Goal: Information Seeking & Learning: Learn about a topic

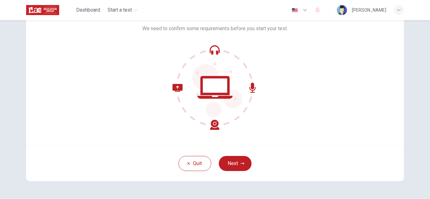
scroll to position [51, 0]
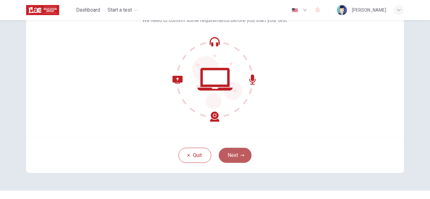
click at [231, 153] on button "Next" at bounding box center [235, 155] width 33 height 15
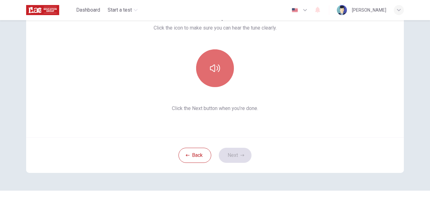
click at [208, 75] on button "button" at bounding box center [215, 68] width 38 height 38
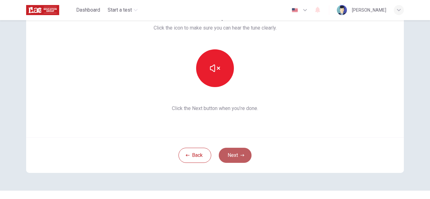
click at [244, 152] on button "Next" at bounding box center [235, 155] width 33 height 15
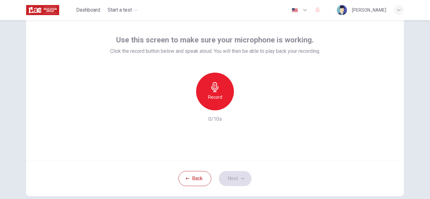
scroll to position [28, 0]
click at [227, 81] on div "Record" at bounding box center [215, 91] width 38 height 38
click at [235, 176] on button "Next" at bounding box center [235, 178] width 33 height 15
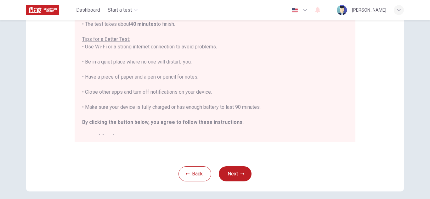
scroll to position [121, 0]
click at [238, 178] on button "Next" at bounding box center [235, 173] width 33 height 15
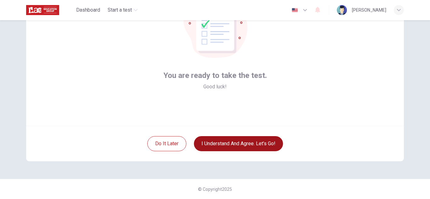
scroll to position [63, 0]
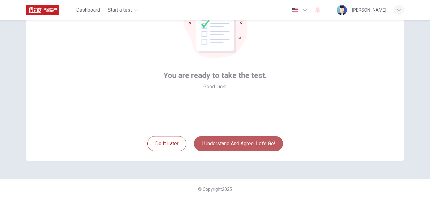
click at [257, 142] on button "I understand and agree. Let’s go!" at bounding box center [238, 143] width 89 height 15
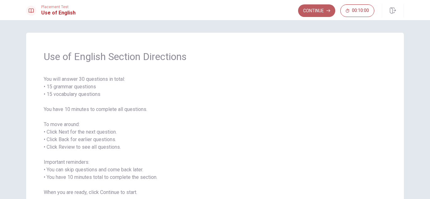
click at [315, 14] on button "Continue" at bounding box center [316, 10] width 37 height 13
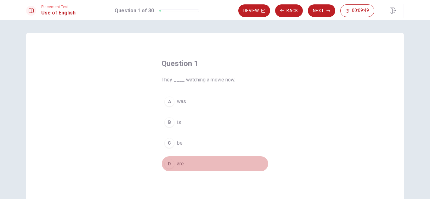
click at [174, 164] on button "D are" at bounding box center [214, 164] width 107 height 16
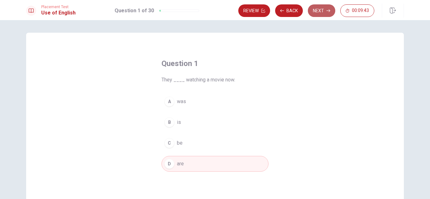
click at [326, 7] on button "Next" at bounding box center [321, 10] width 27 height 13
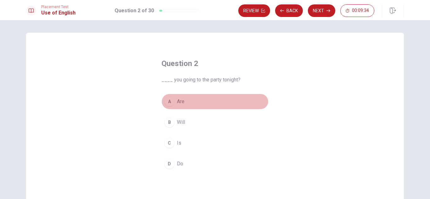
click at [179, 102] on span "Are" at bounding box center [181, 102] width 8 height 8
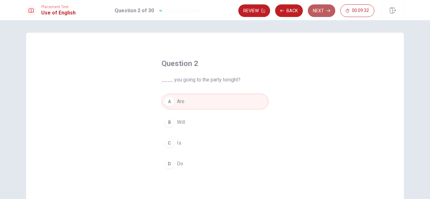
click at [322, 11] on button "Next" at bounding box center [321, 10] width 27 height 13
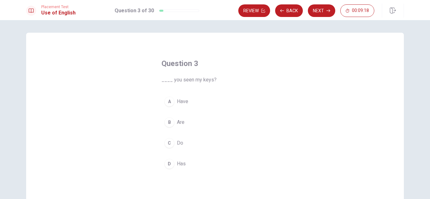
click at [174, 123] on button "B Are" at bounding box center [214, 123] width 107 height 16
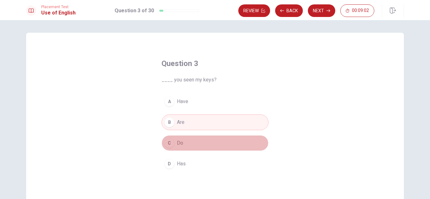
click at [185, 139] on button "C Do" at bounding box center [214, 143] width 107 height 16
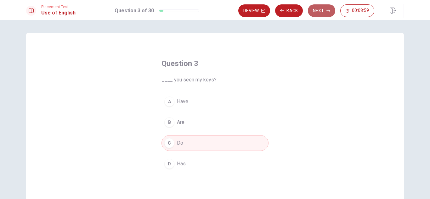
click at [325, 12] on button "Next" at bounding box center [321, 10] width 27 height 13
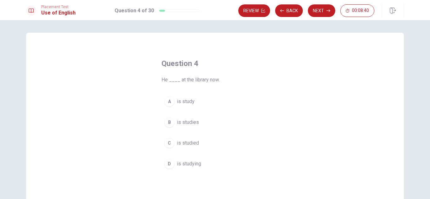
click at [180, 165] on span "is studying" at bounding box center [189, 164] width 24 height 8
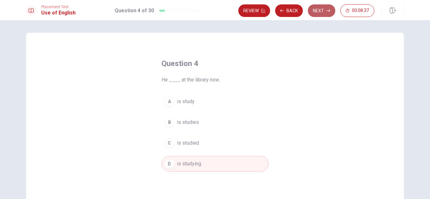
click at [319, 8] on button "Next" at bounding box center [321, 10] width 27 height 13
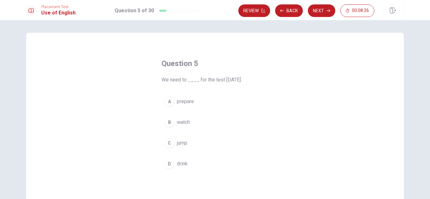
click at [188, 100] on span "prepare" at bounding box center [185, 102] width 17 height 8
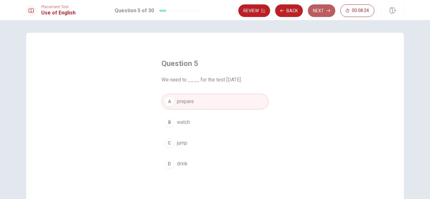
click at [318, 14] on button "Next" at bounding box center [321, 10] width 27 height 13
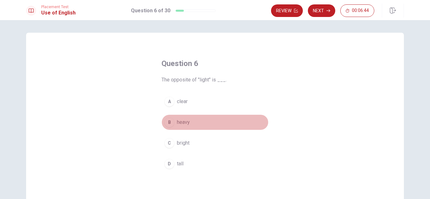
click at [175, 123] on button "B heavy" at bounding box center [214, 123] width 107 height 16
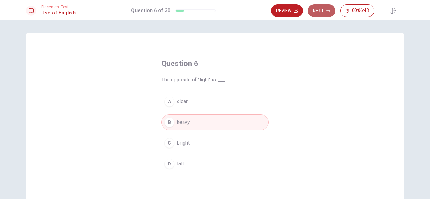
click at [320, 14] on button "Next" at bounding box center [321, 10] width 27 height 13
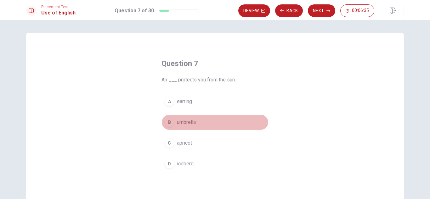
click at [169, 124] on div "B" at bounding box center [169, 122] width 10 height 10
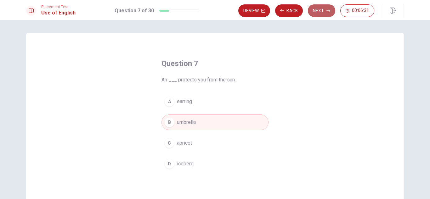
click at [318, 8] on button "Next" at bounding box center [321, 10] width 27 height 13
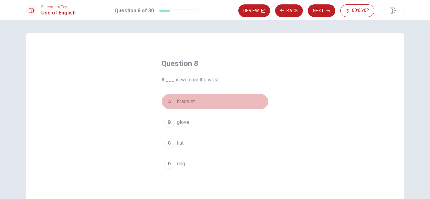
click at [177, 102] on span "bracelet" at bounding box center [186, 102] width 18 height 8
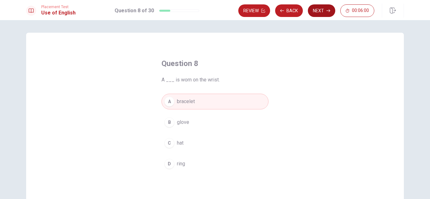
click at [327, 14] on button "Next" at bounding box center [321, 10] width 27 height 13
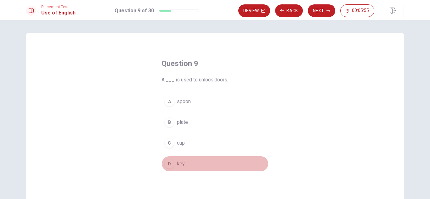
click at [180, 164] on span "key" at bounding box center [181, 164] width 8 height 8
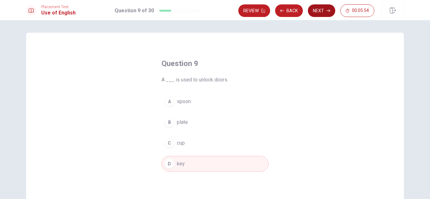
click at [316, 13] on button "Next" at bounding box center [321, 10] width 27 height 13
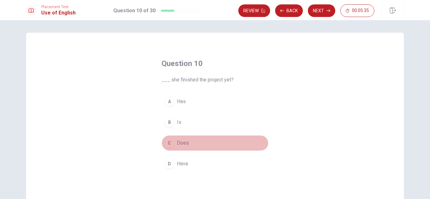
click at [182, 140] on span "Does" at bounding box center [183, 143] width 12 height 8
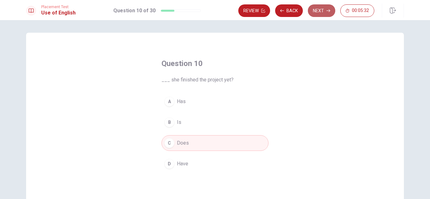
click at [329, 11] on icon "button" at bounding box center [328, 11] width 4 height 4
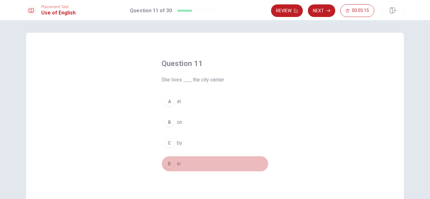
click at [177, 165] on span "in" at bounding box center [179, 164] width 4 height 8
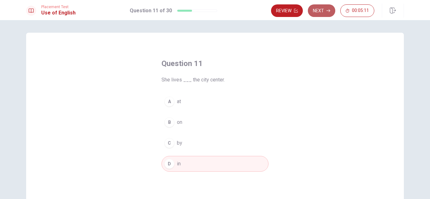
click at [330, 9] on icon "button" at bounding box center [328, 11] width 4 height 4
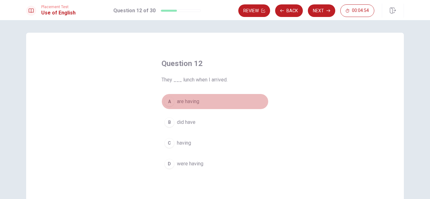
click at [182, 105] on button "A are having" at bounding box center [214, 102] width 107 height 16
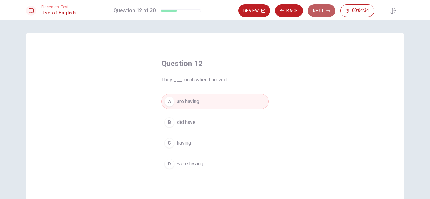
click at [317, 12] on button "Next" at bounding box center [321, 10] width 27 height 13
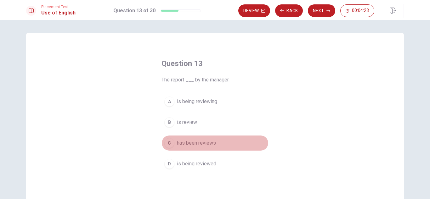
click at [192, 139] on span "has been reviews" at bounding box center [196, 143] width 39 height 8
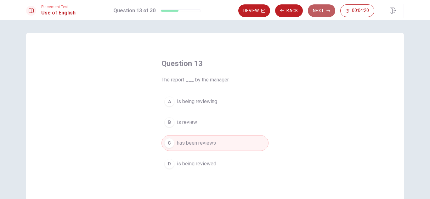
click at [327, 14] on button "Next" at bounding box center [321, 10] width 27 height 13
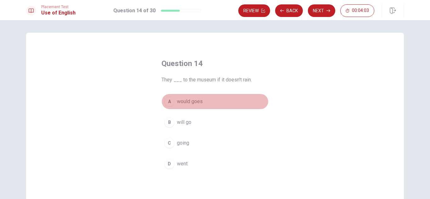
click at [192, 100] on span "would goes" at bounding box center [190, 102] width 26 height 8
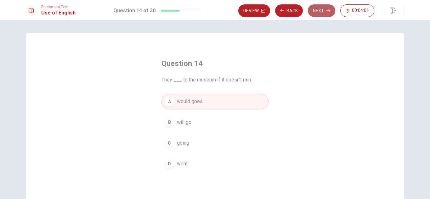
click at [328, 11] on icon "button" at bounding box center [328, 11] width 4 height 4
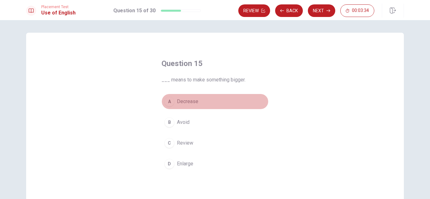
click at [184, 106] on button "A Decrease" at bounding box center [214, 102] width 107 height 16
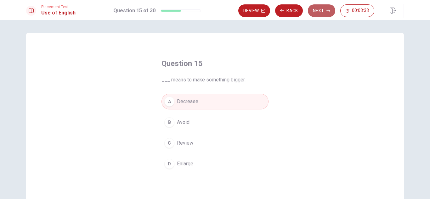
click at [324, 11] on button "Next" at bounding box center [321, 10] width 27 height 13
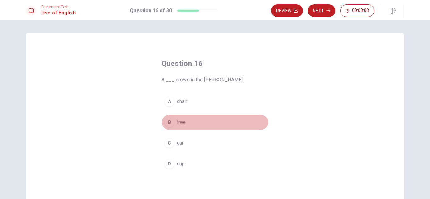
click at [179, 125] on span "tree" at bounding box center [181, 123] width 9 height 8
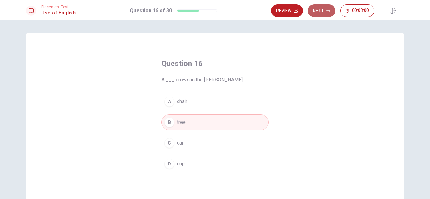
click at [321, 15] on button "Next" at bounding box center [321, 10] width 27 height 13
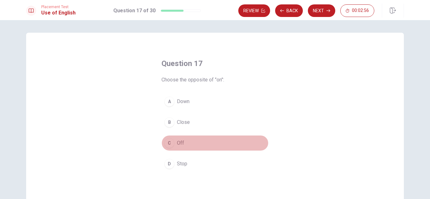
click at [179, 141] on span "Off" at bounding box center [180, 143] width 7 height 8
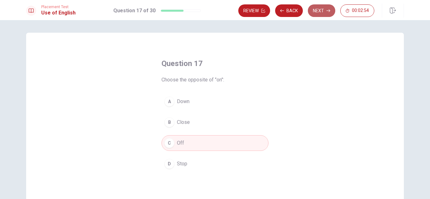
click at [320, 13] on button "Next" at bounding box center [321, 10] width 27 height 13
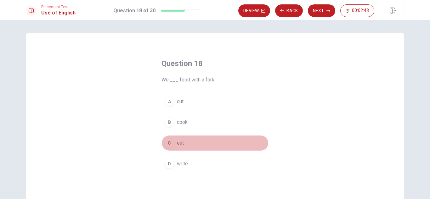
click at [173, 144] on button "C eat" at bounding box center [214, 143] width 107 height 16
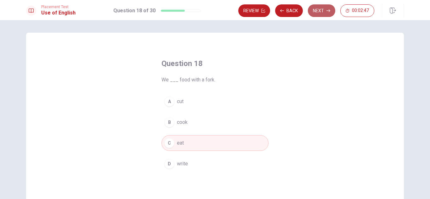
click at [323, 8] on button "Next" at bounding box center [321, 10] width 27 height 13
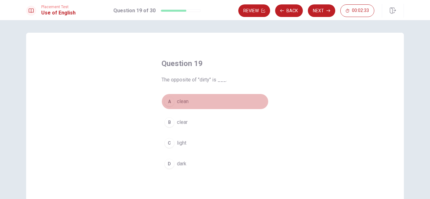
click at [179, 102] on span "clean" at bounding box center [183, 102] width 12 height 8
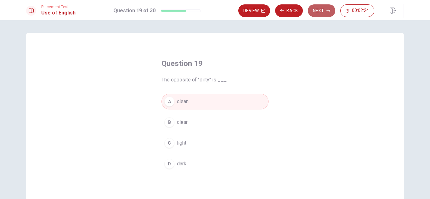
click at [332, 10] on button "Next" at bounding box center [321, 10] width 27 height 13
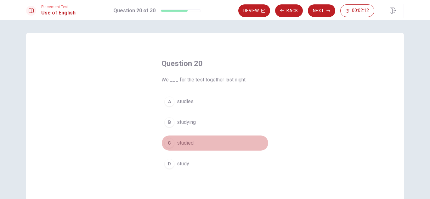
click at [184, 143] on span "studied" at bounding box center [185, 143] width 17 height 8
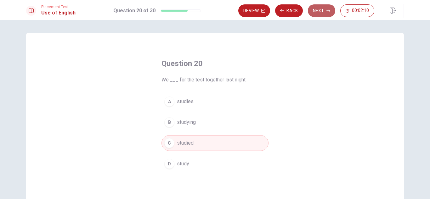
click at [321, 8] on button "Next" at bounding box center [321, 10] width 27 height 13
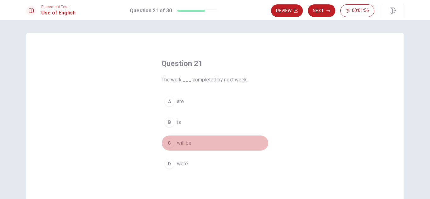
click at [180, 145] on span "will be" at bounding box center [184, 143] width 14 height 8
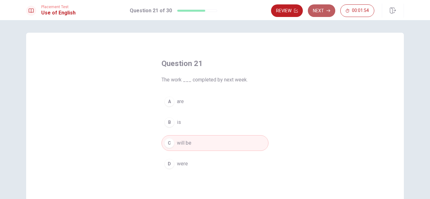
click at [322, 10] on button "Next" at bounding box center [321, 10] width 27 height 13
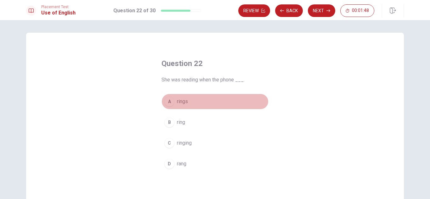
click at [177, 104] on span "rings" at bounding box center [182, 102] width 11 height 8
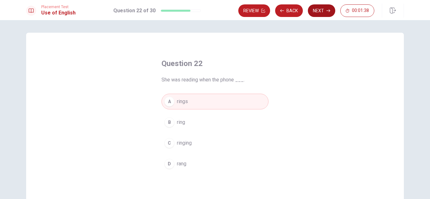
click at [321, 15] on button "Next" at bounding box center [321, 10] width 27 height 13
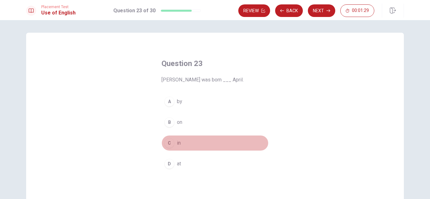
click at [167, 141] on div "C" at bounding box center [169, 143] width 10 height 10
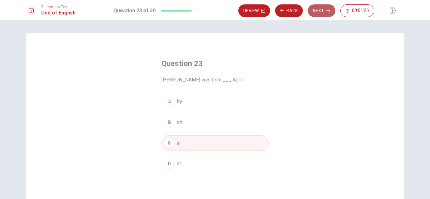
click at [327, 13] on button "Next" at bounding box center [321, 10] width 27 height 13
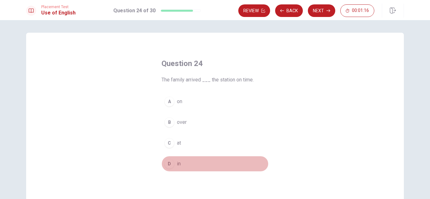
click at [171, 164] on div "D" at bounding box center [169, 164] width 10 height 10
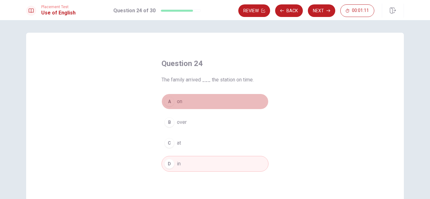
click at [172, 105] on button "A on" at bounding box center [214, 102] width 107 height 16
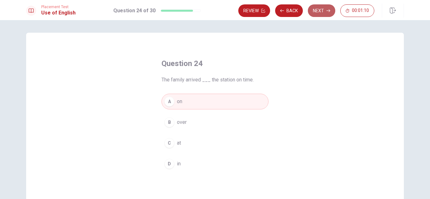
click at [322, 10] on button "Next" at bounding box center [321, 10] width 27 height 13
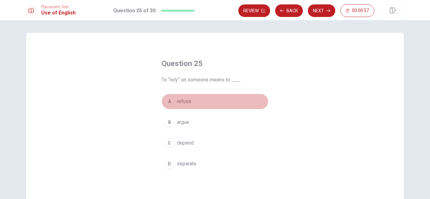
click at [177, 101] on span "refuse" at bounding box center [184, 102] width 14 height 8
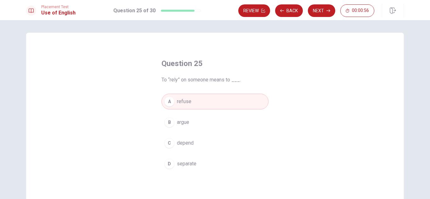
click at [180, 131] on div "A refuse B argue C depend D separate" at bounding box center [214, 133] width 107 height 78
click at [180, 137] on button "C depend" at bounding box center [214, 143] width 107 height 16
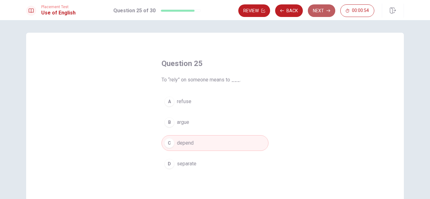
click at [316, 12] on button "Next" at bounding box center [321, 10] width 27 height 13
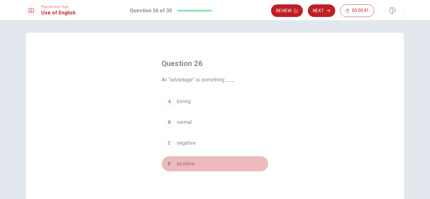
click at [178, 162] on span "positive" at bounding box center [186, 164] width 18 height 8
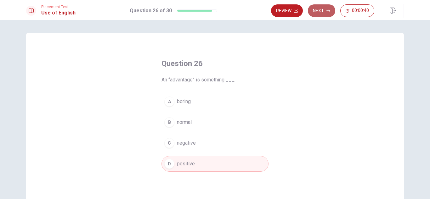
click at [327, 8] on button "Next" at bounding box center [321, 10] width 27 height 13
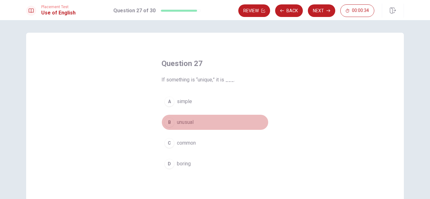
click at [179, 120] on span "unusual" at bounding box center [185, 123] width 17 height 8
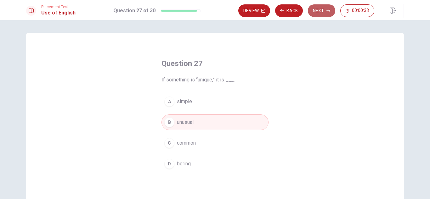
click at [324, 8] on button "Next" at bounding box center [321, 10] width 27 height 13
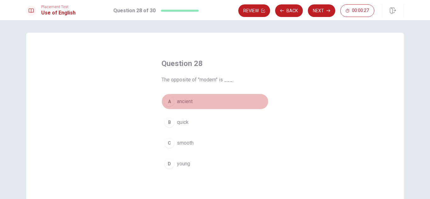
click at [177, 104] on span "ancient" at bounding box center [185, 102] width 16 height 8
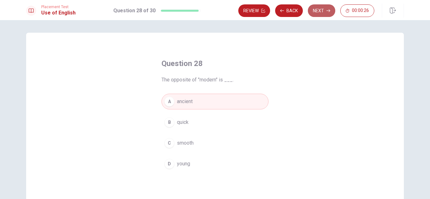
click at [326, 11] on icon "button" at bounding box center [328, 11] width 4 height 4
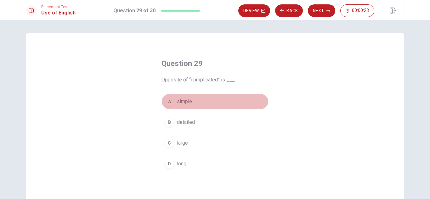
click at [183, 105] on span "simple" at bounding box center [184, 102] width 15 height 8
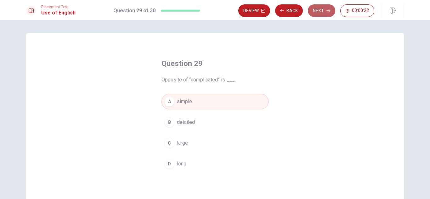
click at [316, 8] on button "Next" at bounding box center [321, 10] width 27 height 13
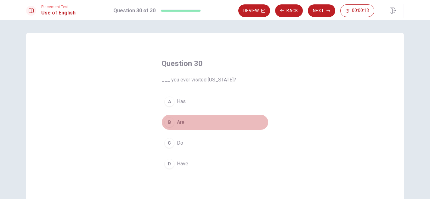
click at [173, 123] on button "B Are" at bounding box center [214, 123] width 107 height 16
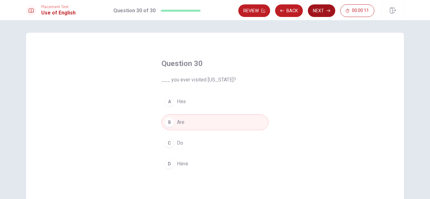
click at [321, 14] on button "Next" at bounding box center [321, 10] width 27 height 13
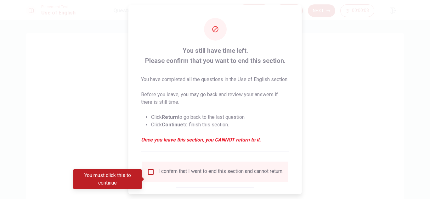
drag, startPoint x: 303, startPoint y: 50, endPoint x: 299, endPoint y: 51, distance: 3.7
click at [299, 51] on div "You still have time left. Please confirm that you want to end this section. You…" at bounding box center [215, 99] width 430 height 199
click at [148, 176] on input "You must click this to continue" at bounding box center [151, 172] width 8 height 8
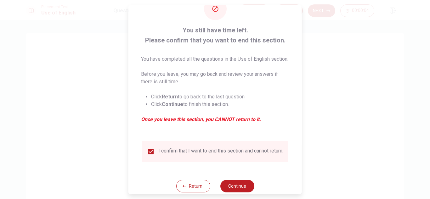
scroll to position [40, 0]
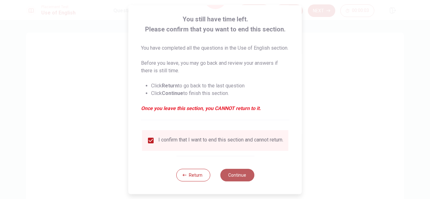
click at [238, 173] on button "Continue" at bounding box center [237, 175] width 34 height 13
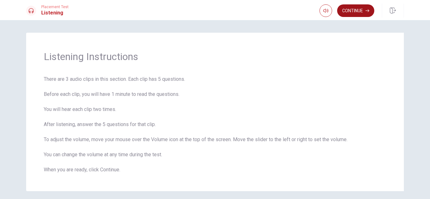
click at [349, 15] on button "Continue" at bounding box center [355, 10] width 37 height 13
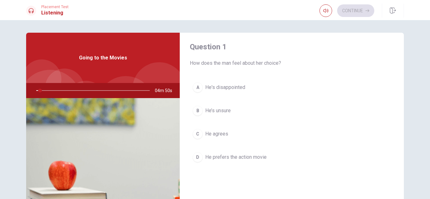
scroll to position [0, 0]
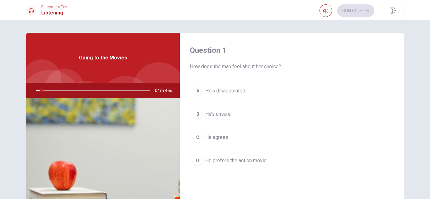
drag, startPoint x: 399, startPoint y: 44, endPoint x: 398, endPoint y: 49, distance: 4.8
click at [398, 49] on div "Question 1 How does the man feel about her choice? A He's disappointed B He’s u…" at bounding box center [292, 113] width 224 height 161
drag, startPoint x: 398, startPoint y: 49, endPoint x: 400, endPoint y: 53, distance: 4.5
click at [400, 53] on div "Question 1 How does the man feel about her choice? A He's disappointed B He’s u…" at bounding box center [292, 142] width 224 height 219
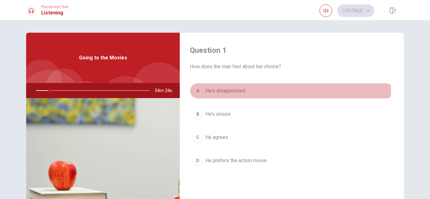
click at [197, 90] on div "A" at bounding box center [198, 91] width 10 height 10
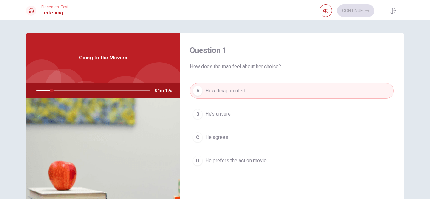
drag, startPoint x: 47, startPoint y: 90, endPoint x: 31, endPoint y: 92, distance: 15.8
click at [31, 92] on div at bounding box center [92, 90] width 126 height 15
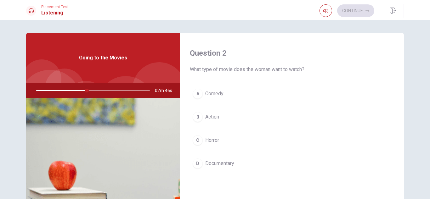
scroll to position [157, 0]
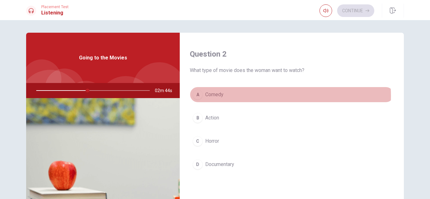
click at [263, 96] on button "A Comedy" at bounding box center [292, 95] width 204 height 16
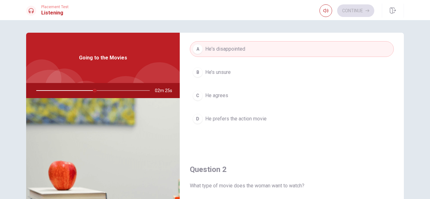
scroll to position [43, 0]
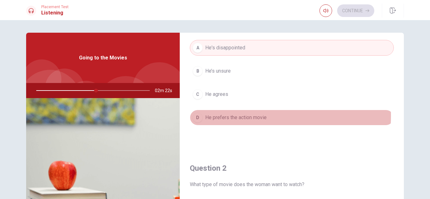
click at [253, 116] on span "He prefers the action movie" at bounding box center [235, 118] width 61 height 8
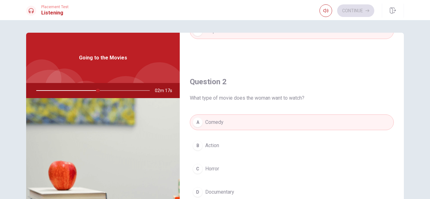
scroll to position [132, 0]
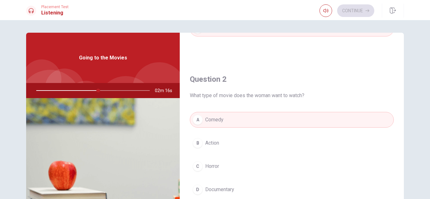
click at [98, 90] on div at bounding box center [92, 90] width 126 height 15
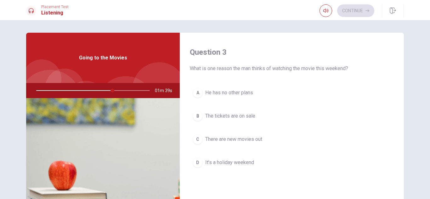
scroll to position [321, 0]
click at [230, 115] on span "The tickets are on sale" at bounding box center [230, 115] width 50 height 8
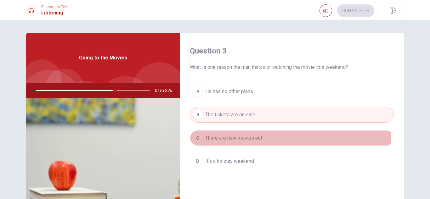
click at [263, 138] on button "C There are new movies out" at bounding box center [292, 138] width 204 height 16
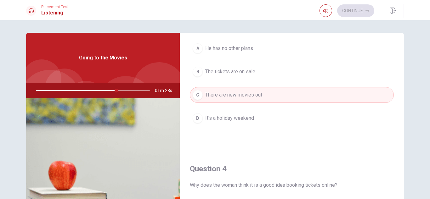
scroll to position [368, 0]
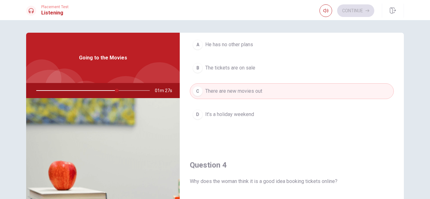
drag, startPoint x: 127, startPoint y: 88, endPoint x: 79, endPoint y: 79, distance: 49.6
click at [79, 79] on div "Going to the Movies 01m 27s" at bounding box center [103, 142] width 154 height 219
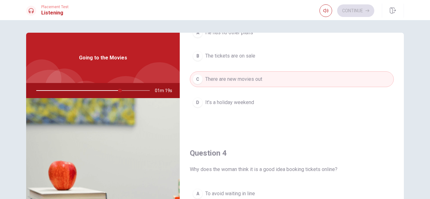
scroll to position [319, 0]
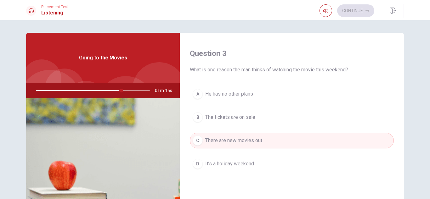
click at [318, 120] on button "B The tickets are on sale" at bounding box center [292, 117] width 204 height 16
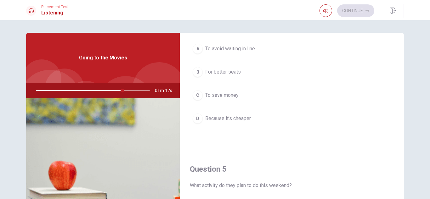
scroll to position [527, 0]
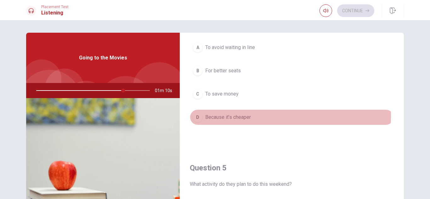
click at [239, 117] on span "Because it’s cheaper" at bounding box center [228, 118] width 46 height 8
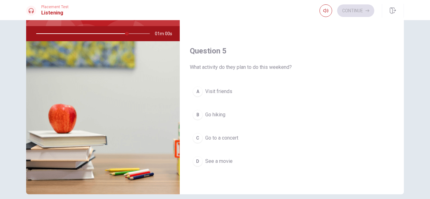
scroll to position [53, 0]
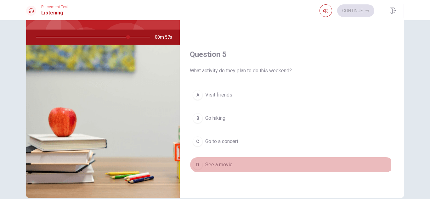
click at [214, 163] on span "See a movie" at bounding box center [218, 165] width 27 height 8
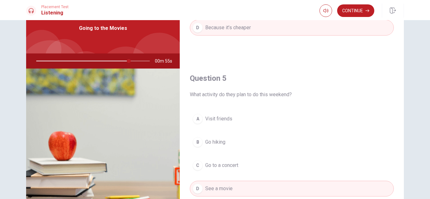
scroll to position [0, 0]
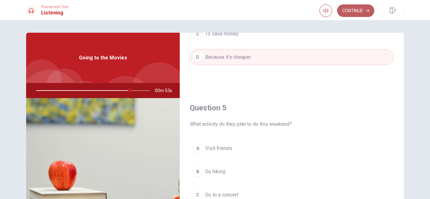
click at [357, 14] on button "Continue" at bounding box center [355, 10] width 37 height 13
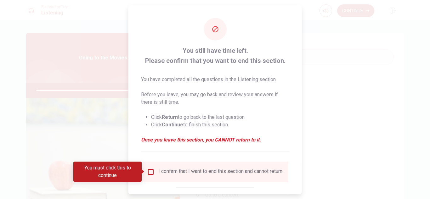
click at [179, 175] on div "I confirm that I want to end this section and cannot return." at bounding box center [220, 172] width 125 height 8
click at [151, 173] on input "You must click this to continue" at bounding box center [151, 172] width 8 height 8
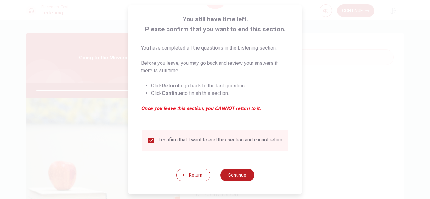
scroll to position [36, 0]
click at [232, 170] on button "Continue" at bounding box center [237, 175] width 34 height 13
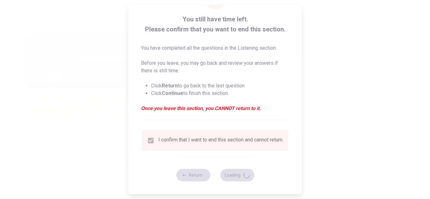
type input "86"
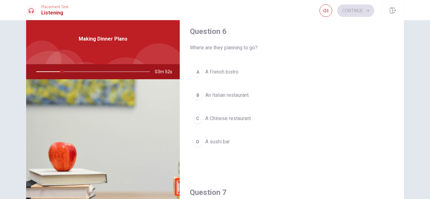
scroll to position [20, 0]
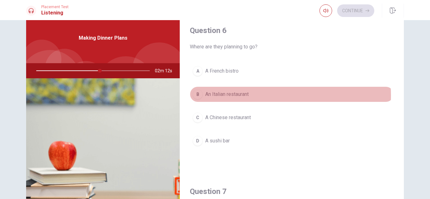
click at [242, 96] on span "An Italian restaurant" at bounding box center [226, 95] width 43 height 8
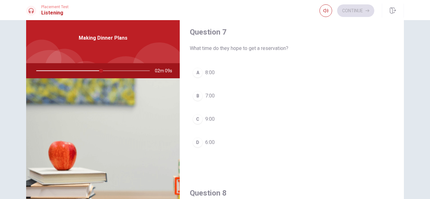
scroll to position [161, 0]
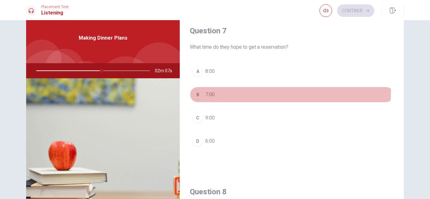
click at [205, 90] on button "B 7:00" at bounding box center [292, 95] width 204 height 16
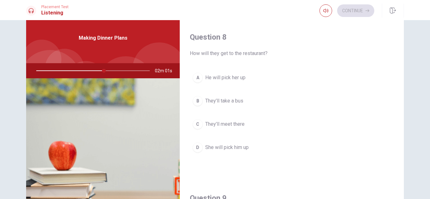
scroll to position [312, 0]
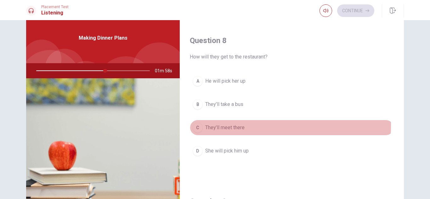
click at [240, 126] on span "They’ll meet there" at bounding box center [224, 128] width 39 height 8
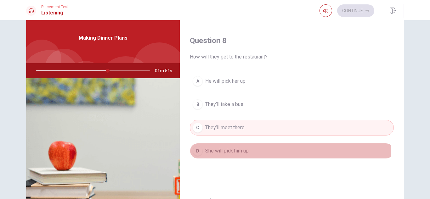
click at [246, 148] on span "She will pick him up" at bounding box center [226, 151] width 43 height 8
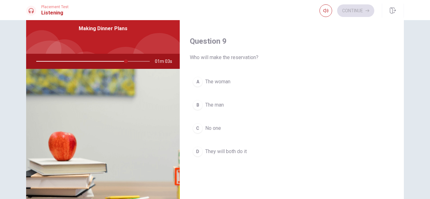
scroll to position [30, 0]
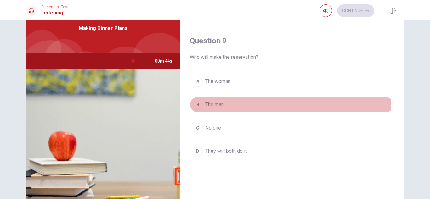
click at [216, 106] on span "The man" at bounding box center [214, 105] width 19 height 8
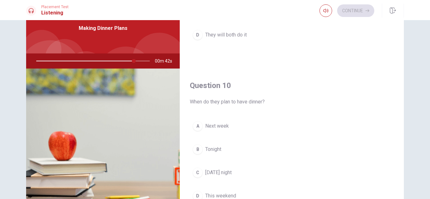
scroll to position [587, 0]
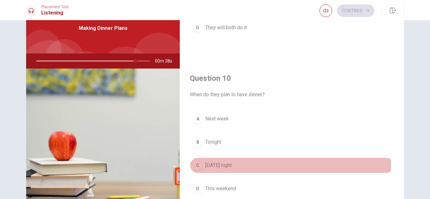
click at [232, 165] on span "[DATE] night" at bounding box center [218, 166] width 26 height 8
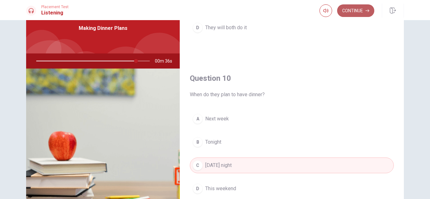
click at [359, 14] on button "Continue" at bounding box center [355, 10] width 37 height 13
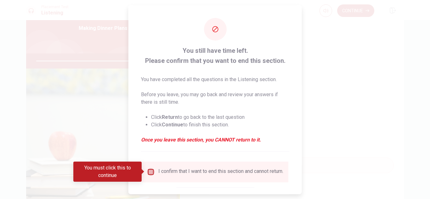
click at [149, 172] on input "You must click this to continue" at bounding box center [151, 172] width 8 height 8
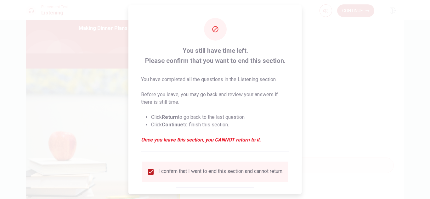
scroll to position [36, 0]
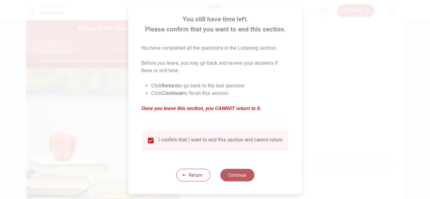
click at [233, 177] on button "Continue" at bounding box center [237, 175] width 34 height 13
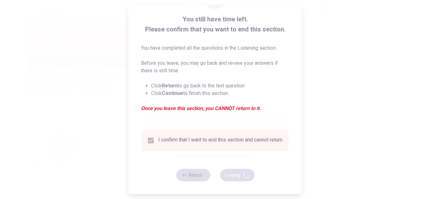
type input "91"
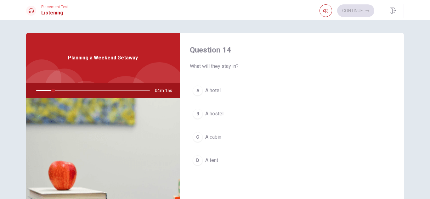
scroll to position [487, 0]
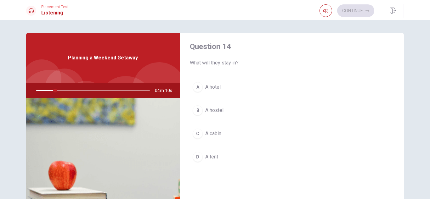
drag, startPoint x: 397, startPoint y: 173, endPoint x: 398, endPoint y: 191, distance: 18.0
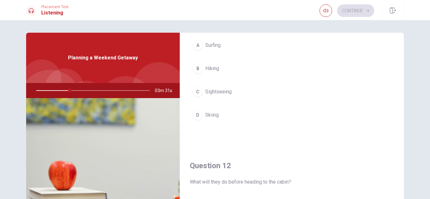
scroll to position [0, 0]
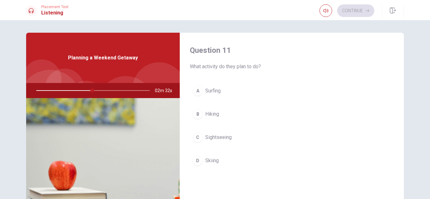
click at [222, 116] on button "B Hiking" at bounding box center [292, 114] width 204 height 16
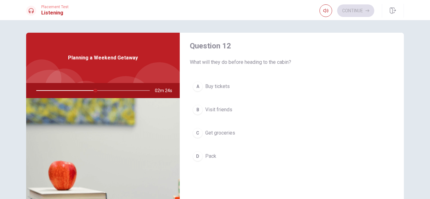
scroll to position [165, 0]
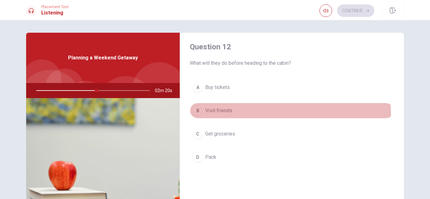
click at [219, 114] on span "Visit friends" at bounding box center [218, 111] width 27 height 8
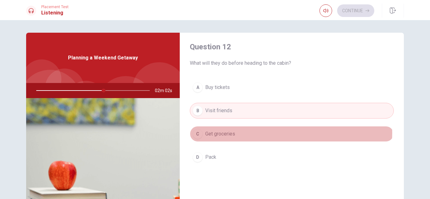
click at [289, 133] on button "C Get groceries" at bounding box center [292, 134] width 204 height 16
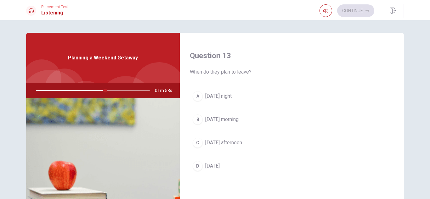
scroll to position [318, 0]
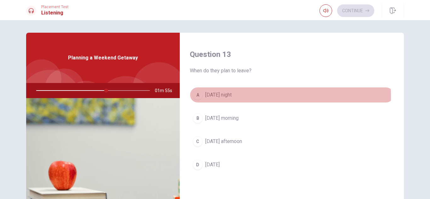
click at [223, 96] on span "[DATE] night" at bounding box center [218, 95] width 26 height 8
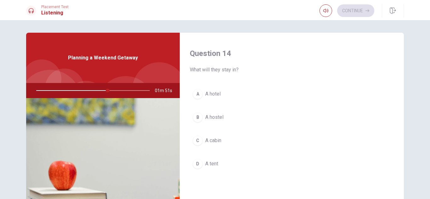
scroll to position [481, 0]
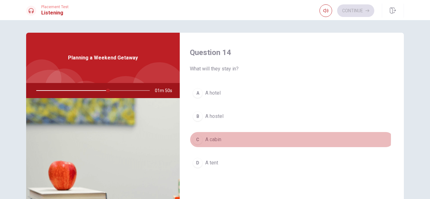
click at [225, 139] on button "C A cabin" at bounding box center [292, 140] width 204 height 16
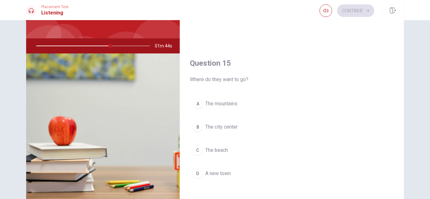
scroll to position [56, 0]
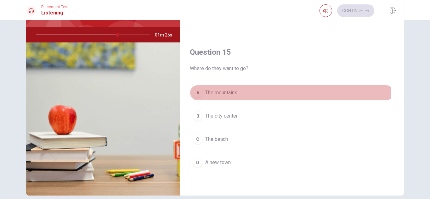
click at [235, 96] on span "The mountains" at bounding box center [221, 93] width 32 height 8
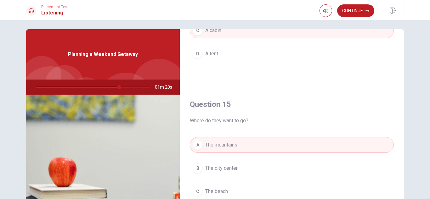
scroll to position [0, 0]
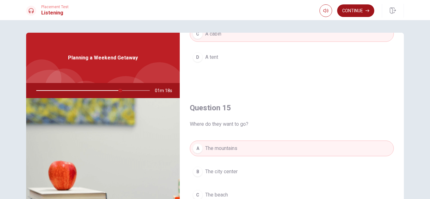
click at [362, 11] on button "Continue" at bounding box center [355, 10] width 37 height 13
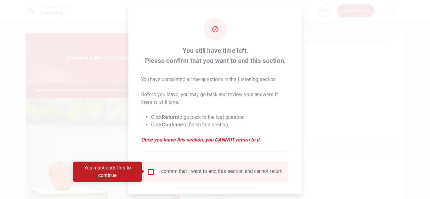
drag, startPoint x: 301, startPoint y: 78, endPoint x: 298, endPoint y: 78, distance: 3.8
click at [298, 78] on div "You still have time left. Please confirm that you want to end this section. You…" at bounding box center [214, 99] width 173 height 189
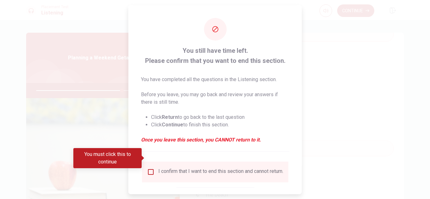
scroll to position [36, 0]
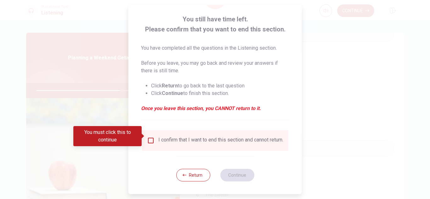
click at [187, 149] on div "I confirm that I want to end this section and cannot return." at bounding box center [215, 140] width 146 height 21
click at [165, 137] on div "I confirm that I want to end this section and cannot return." at bounding box center [220, 141] width 125 height 8
click at [148, 137] on input "You must click this to continue" at bounding box center [151, 141] width 8 height 8
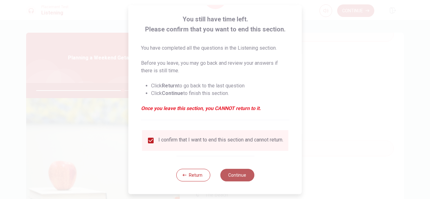
click at [231, 173] on button "Continue" at bounding box center [237, 175] width 34 height 13
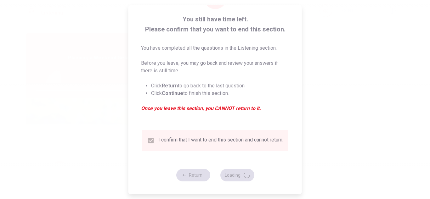
type input "78"
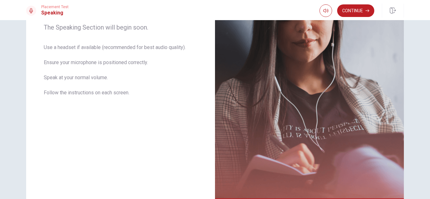
scroll to position [107, 0]
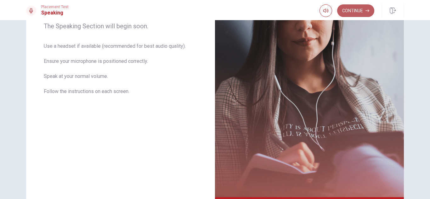
click at [352, 9] on button "Continue" at bounding box center [355, 10] width 37 height 13
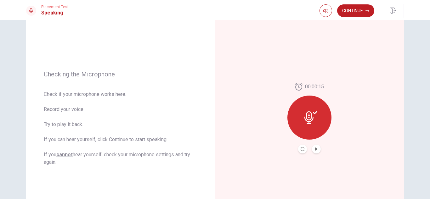
scroll to position [51, 0]
click at [360, 10] on button "Continue" at bounding box center [355, 10] width 37 height 13
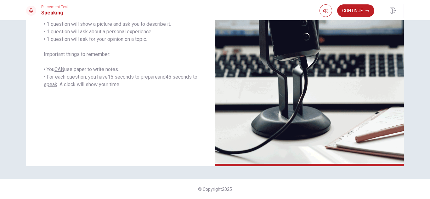
scroll to position [0, 0]
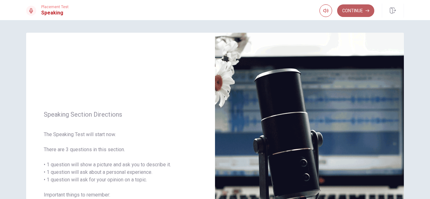
click at [363, 12] on button "Continue" at bounding box center [355, 10] width 37 height 13
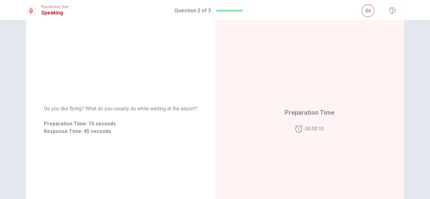
scroll to position [50, 0]
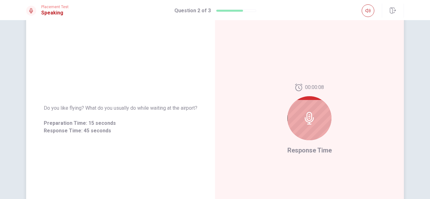
click at [325, 123] on div at bounding box center [309, 118] width 44 height 44
click at [316, 149] on span "Response Time" at bounding box center [309, 151] width 44 height 8
click at [315, 116] on div at bounding box center [309, 118] width 44 height 44
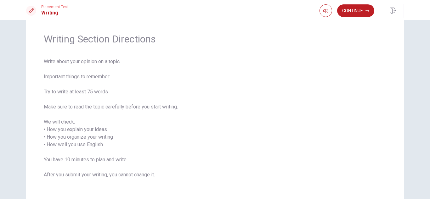
scroll to position [13, 0]
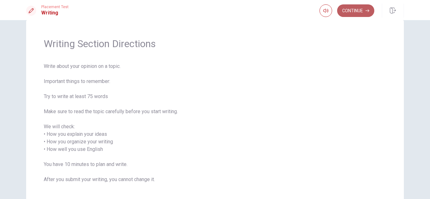
click at [365, 13] on button "Continue" at bounding box center [355, 10] width 37 height 13
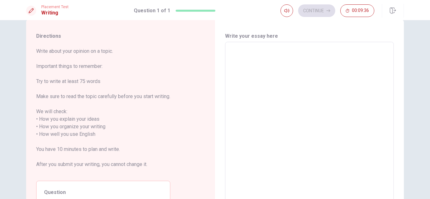
drag, startPoint x: 416, startPoint y: 53, endPoint x: 429, endPoint y: 56, distance: 13.1
click at [429, 56] on div "Directions Write about your opinion on a topic. Important things to remember: T…" at bounding box center [215, 109] width 430 height 179
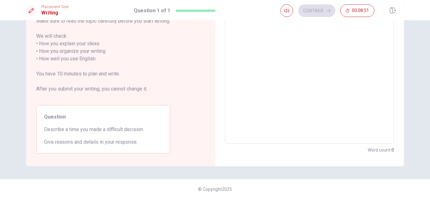
scroll to position [15, 0]
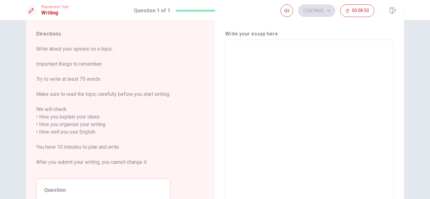
click at [291, 55] on textarea at bounding box center [309, 128] width 160 height 167
type textarea "I"
type textarea "x"
type textarea "T"
type textarea "x"
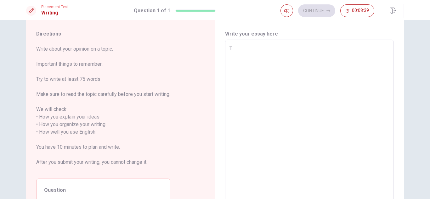
type textarea "Tw"
type textarea "x"
type textarea "T"
type textarea "x"
type textarea "Tw"
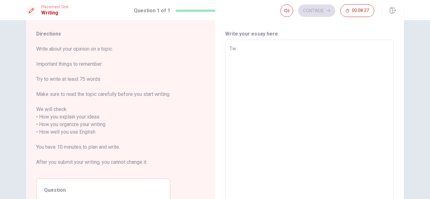
type textarea "x"
type textarea "Two"
type textarea "x"
type textarea "Two"
type textarea "x"
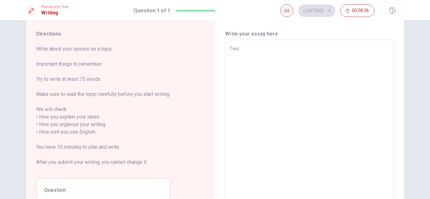
type textarea "Two y"
type textarea "x"
type textarea "Two ye"
type textarea "x"
type textarea "Two yea"
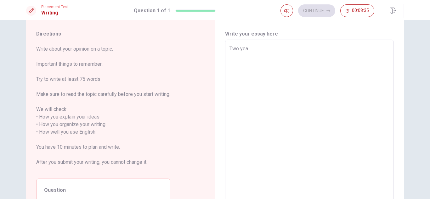
type textarea "x"
type textarea "Two year"
type textarea "x"
type textarea "Two years"
type textarea "x"
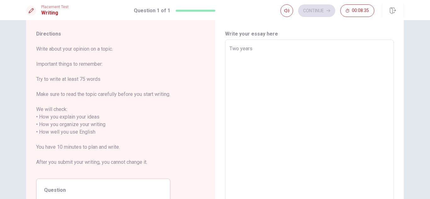
type textarea "Two years"
type textarea "x"
type textarea "Two years a"
type textarea "x"
type textarea "Two years ag"
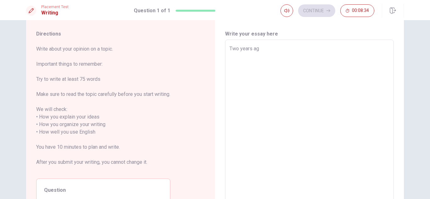
type textarea "x"
type textarea "[DATE]"
type textarea "x"
type textarea "[DATE]"
type textarea "x"
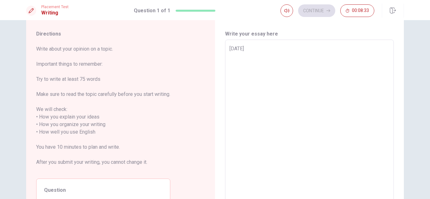
type textarea "[DATE] i"
type textarea "x"
type textarea "[DATE] i"
type textarea "x"
type textarea "[DATE] i"
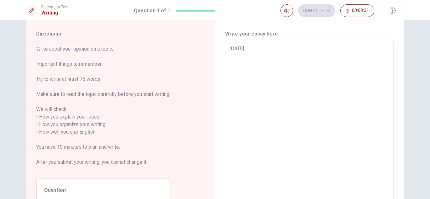
type textarea "x"
type textarea "[DATE]"
type textarea "x"
type textarea "[DATE] I"
type textarea "x"
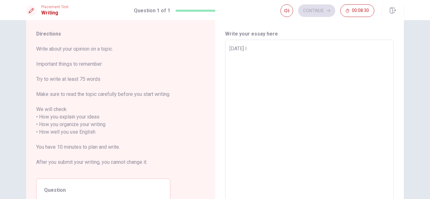
type textarea "[DATE] I"
type textarea "x"
type textarea "[DATE] I h"
type textarea "x"
type textarea "[DATE] I ha"
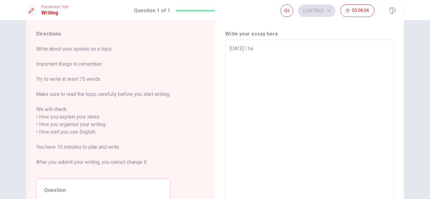
type textarea "x"
type textarea "[DATE] I had"
type textarea "x"
type textarea "[DATE] I had"
type textarea "x"
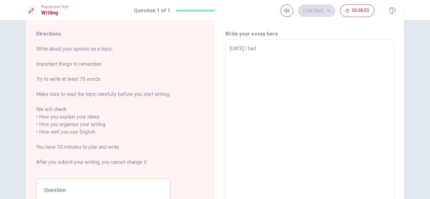
type textarea "[DATE] I had a"
type textarea "x"
type textarea "[DATE] I had an"
type textarea "x"
type textarea "[DATE] I had an"
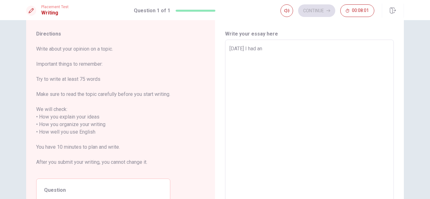
type textarea "x"
type textarea "[DATE] I had an a"
type textarea "x"
type textarea "[DATE] I had an ac"
type textarea "x"
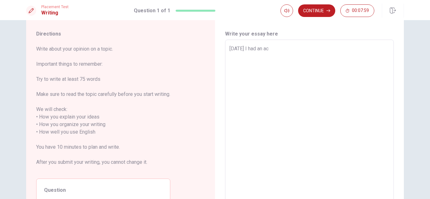
type textarea "[DATE] I had an acc"
type textarea "x"
type textarea "[DATE] I had an acci"
type textarea "x"
type textarea "[DATE] I had an accid"
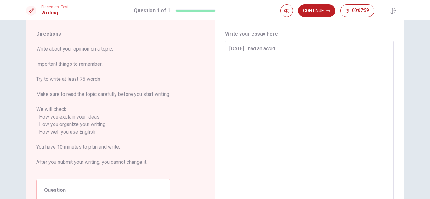
type textarea "x"
type textarea "[DATE] I had an accide"
type textarea "x"
type textarea "[DATE] I had an acciden"
type textarea "x"
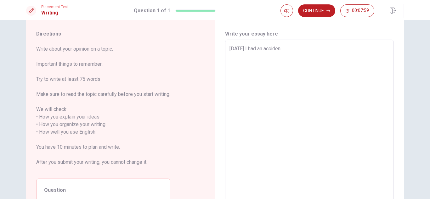
type textarea "[DATE] I had an accident"
type textarea "x"
type textarea "[DATE] I had an accident."
type textarea "x"
type textarea "[DATE] I had an accident."
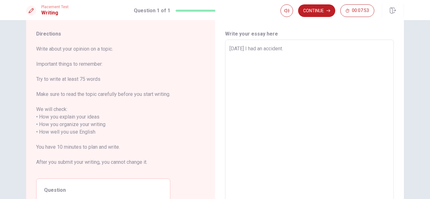
type textarea "x"
type textarea "[DATE] I had an accident. T"
type textarea "x"
type textarea "[DATE] I had an accident. Th"
type textarea "x"
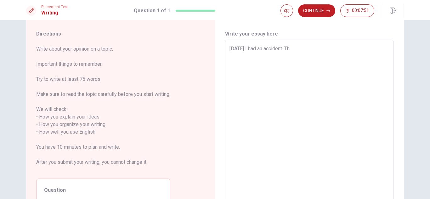
type textarea "[DATE] I had an accident. The"
type textarea "x"
type textarea "[DATE] I had an accident. The"
type textarea "x"
type textarea "[DATE] I had an accident. The p"
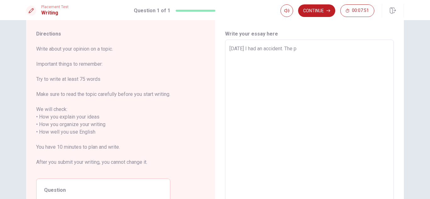
type textarea "x"
type textarea "[DATE] I had an accident. The pr"
type textarea "x"
type textarea "[DATE] I had an accident. The pro"
type textarea "x"
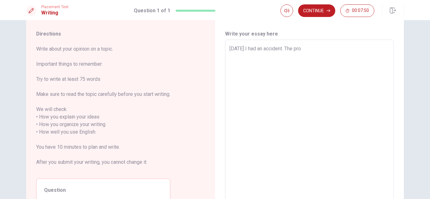
type textarea "[DATE] I had an accident. The prob"
type textarea "x"
type textarea "[DATE] I had an accident. The probl"
type textarea "x"
type textarea "[DATE] I had an accident. The proble"
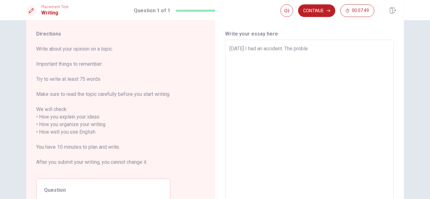
type textarea "x"
type textarea "[DATE] I had an accident. The problem"
type textarea "x"
type textarea "[DATE] I had an accident. The problem"
type textarea "x"
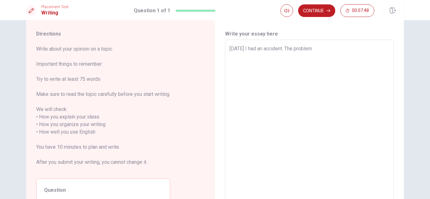
type textarea "[DATE] I had an accident. The problem i"
type textarea "x"
type textarea "[DATE] I had an accident. The problem is"
type textarea "x"
type textarea "[DATE] I had an accident. The problem is"
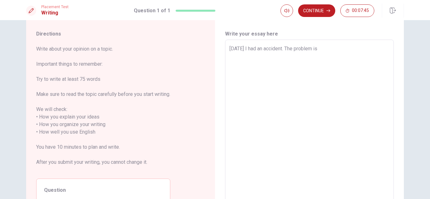
type textarea "x"
type textarea "[DATE] I had an accident. The problem is w"
type textarea "x"
type textarea "[DATE] I had an accident. The problem is wh"
type textarea "x"
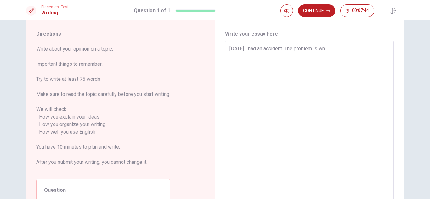
type textarea "[DATE] I had an accident. The problem is whe"
type textarea "x"
type textarea "[DATE] I had an accident. The problem is when"
type textarea "x"
type textarea "[DATE] I had an accident. The problem is when"
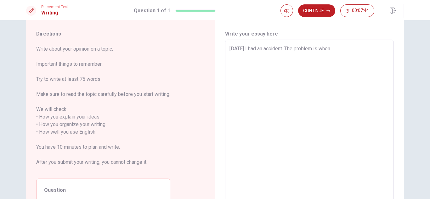
type textarea "x"
type textarea "[DATE] I had an accident. The problem is when a"
type textarea "x"
type textarea "[DATE] I had an accident. The problem is when a"
type textarea "x"
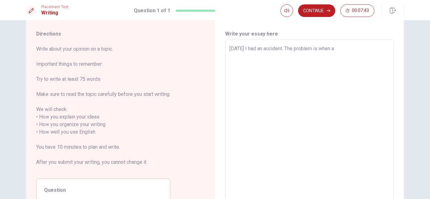
type textarea "[DATE] I had an accident. The problem is when a c"
type textarea "x"
type textarea "[DATE] I had an accident. The problem is when a ca"
type textarea "x"
type textarea "[DATE] I had an accident. The problem is when a car"
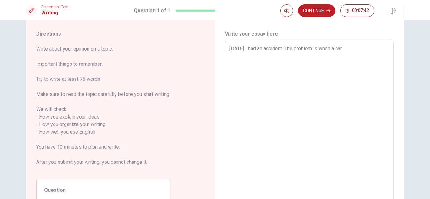
type textarea "x"
type textarea "[DATE] I had an accident. The problem is when a car"
type textarea "x"
type textarea "[DATE] I had an accident. The problem is when a car w"
type textarea "x"
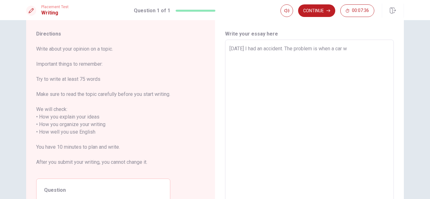
type textarea "[DATE] I had an accident. The problem is when a car wa"
type textarea "x"
type textarea "[DATE] I had an accident. The problem is when a car was"
type textarea "x"
type textarea "[DATE] I had an accident. The problem is when a car was"
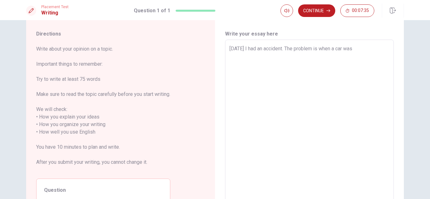
type textarea "x"
type textarea "[DATE] I had an accident. The problem is when a car was m"
type textarea "x"
type textarea "[DATE] I had an accident. The problem is when a car was my"
type textarea "x"
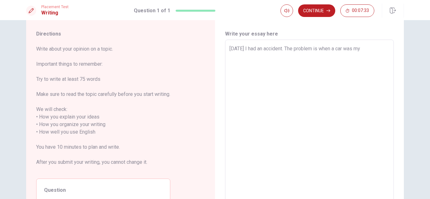
type textarea "[DATE] I had an accident. The problem is when a car was my"
type textarea "x"
type textarea "[DATE] I had an accident. The problem is when a car was my"
type textarea "x"
type textarea "[DATE] I had an accident. The problem is when a car was m"
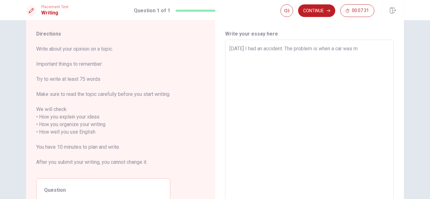
type textarea "x"
type textarea "[DATE] I had an accident. The problem is when a car was"
type textarea "x"
type textarea "[DATE] I had an accident. The problem is when a car was"
type textarea "x"
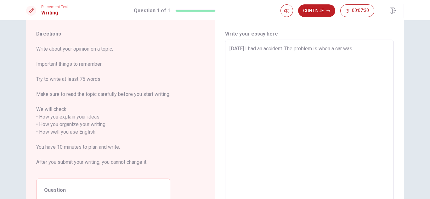
type textarea "[DATE] I had an accident. The problem is when a car wa"
type textarea "x"
type textarea "[DATE] I had an accident. The problem is when a car w"
type textarea "x"
type textarea "[DATE] I had an accident. The problem is when a car"
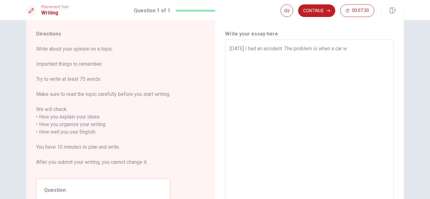
type textarea "x"
type textarea "[DATE] I had an accident. The problem is when a car"
type textarea "x"
type textarea "[DATE] I had an accident. The problem is when a ca"
type textarea "x"
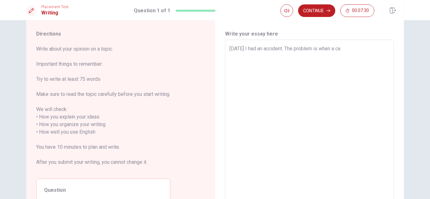
type textarea "[DATE] I had an accident. The problem is when a c"
type textarea "x"
type textarea "[DATE] I had an accident. The problem is when a"
type textarea "x"
type textarea "[DATE] I had an accident. The problem is when a"
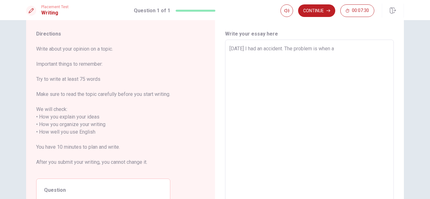
type textarea "x"
type textarea "[DATE] I had an accident. The problem is when"
type textarea "x"
type textarea "[DATE] I had an accident. The problem is when"
type textarea "x"
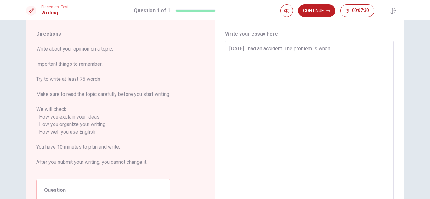
type textarea "[DATE] I had an accident. The problem is whe"
type textarea "x"
type textarea "[DATE] I had an accident. The problem is wh"
type textarea "x"
type textarea "[DATE] I had an accident. The problem is w"
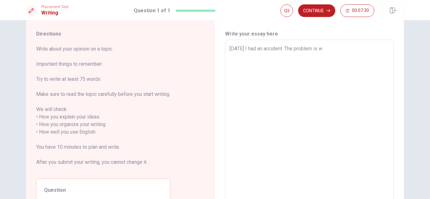
type textarea "x"
type textarea "[DATE] I had an accident. The problem is"
type textarea "x"
type textarea "[DATE] I had an accident. The problem is"
type textarea "x"
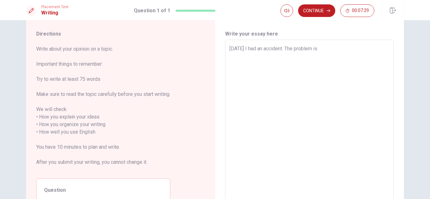
type textarea "[DATE] I had an accident. The problem i"
type textarea "x"
type textarea "[DATE] I had an accident. The problem"
type textarea "x"
type textarea "[DATE] I had an accident. The problem w"
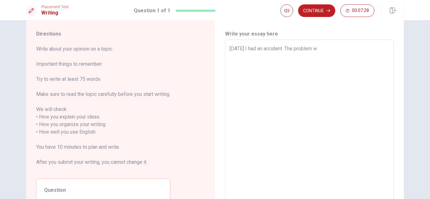
type textarea "x"
type textarea "[DATE] I had an accident. The problem wa"
type textarea "x"
type textarea "[DATE] I had an accident. The problem was"
type textarea "x"
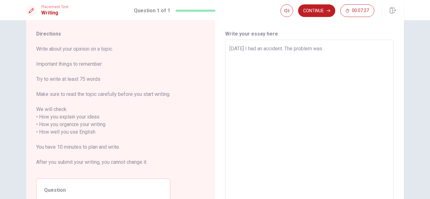
type textarea "[DATE] I had an accident. The problem was"
type textarea "x"
type textarea "[DATE] I had an accident. The problem was t"
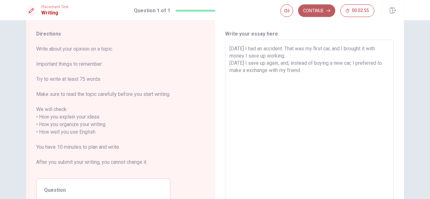
click at [311, 13] on button "Continue" at bounding box center [316, 10] width 37 height 13
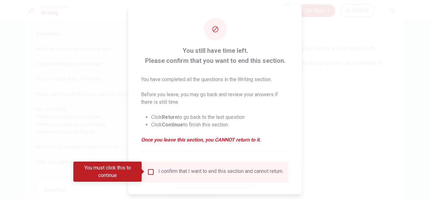
scroll to position [36, 0]
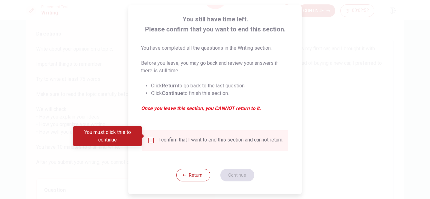
click at [194, 141] on div "I confirm that I want to end this section and cannot return." at bounding box center [220, 141] width 125 height 8
click at [149, 137] on input "You must click this to continue" at bounding box center [151, 141] width 8 height 8
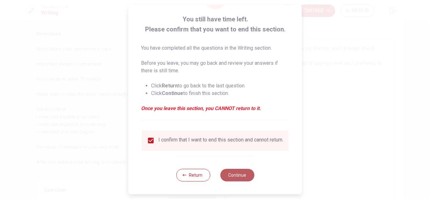
click at [231, 175] on button "Continue" at bounding box center [237, 175] width 34 height 13
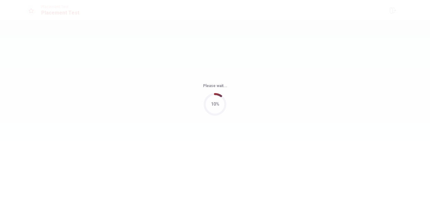
scroll to position [0, 0]
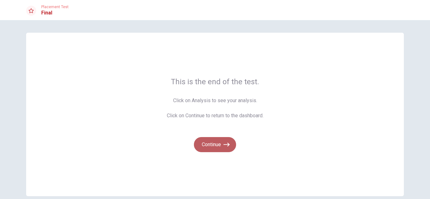
click at [216, 142] on button "Continue" at bounding box center [215, 144] width 42 height 15
